Goal: Navigation & Orientation: Go to known website

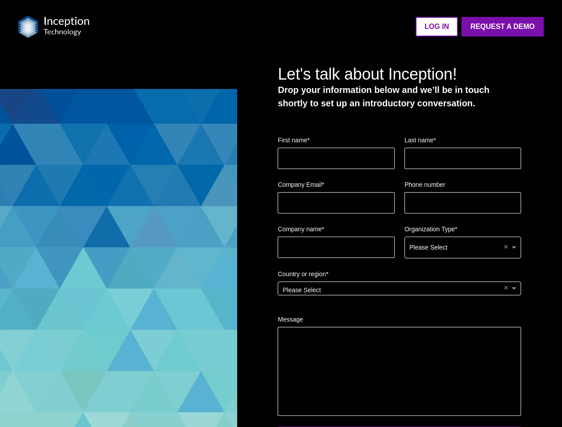
click at [54, 27] on img at bounding box center [53, 27] width 71 height 22
click at [322, 27] on ul "LOG IN Request a Demo Go back to platform" at bounding box center [321, 27] width 443 height 20
click at [399, 246] on fieldset "Company name * Organization Type * Please Select ×" at bounding box center [398, 246] width 243 height 45
click at [462, 248] on div "Please Select" at bounding box center [463, 247] width 116 height 21
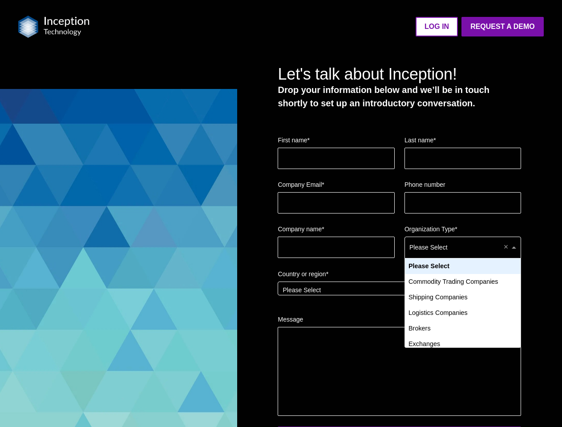
click at [399, 293] on div "Please Select" at bounding box center [399, 288] width 242 height 13
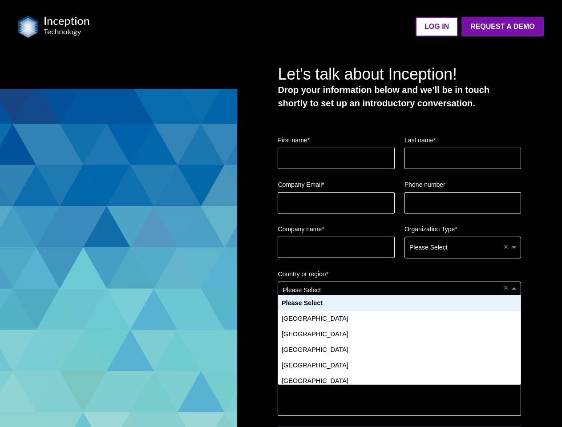
scroll to position [81, 235]
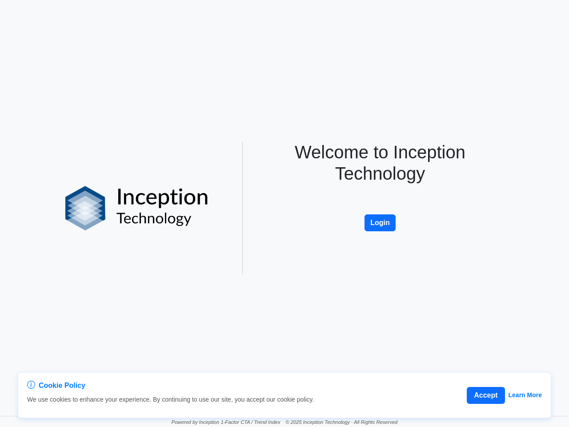
click at [285, 213] on div "Welcome to Inception Technology Login" at bounding box center [379, 207] width 253 height 133
click at [486, 395] on button "Accept" at bounding box center [486, 395] width 38 height 17
click at [380, 223] on button "Login" at bounding box center [380, 222] width 31 height 17
